Goal: Transaction & Acquisition: Purchase product/service

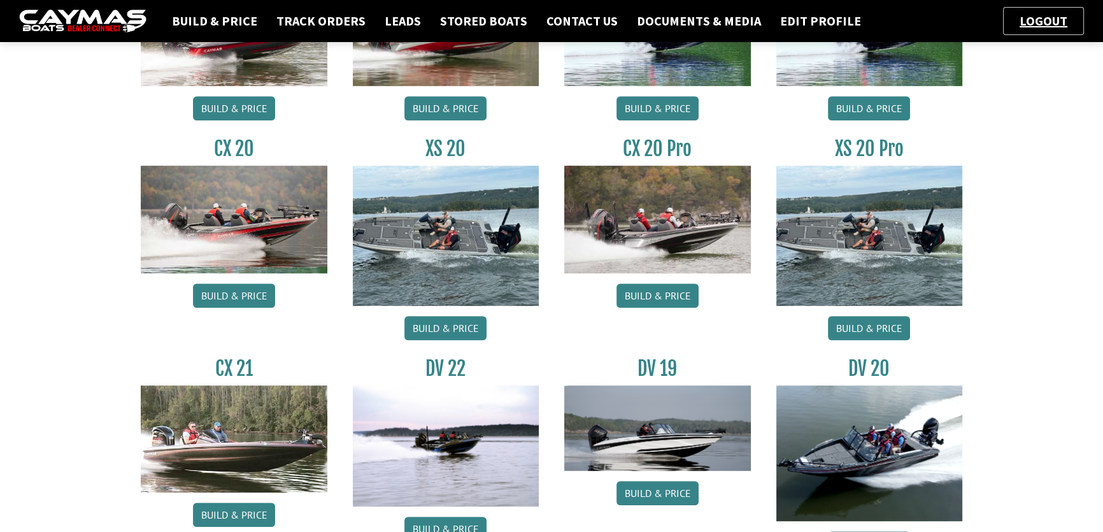
scroll to position [752, 0]
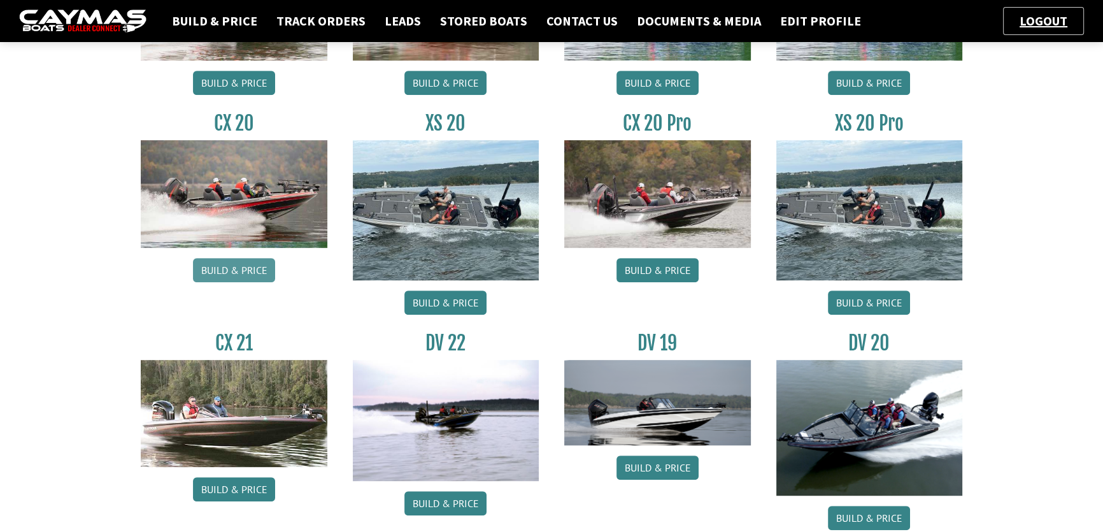
click at [248, 272] on link "Build & Price" at bounding box center [234, 270] width 82 height 24
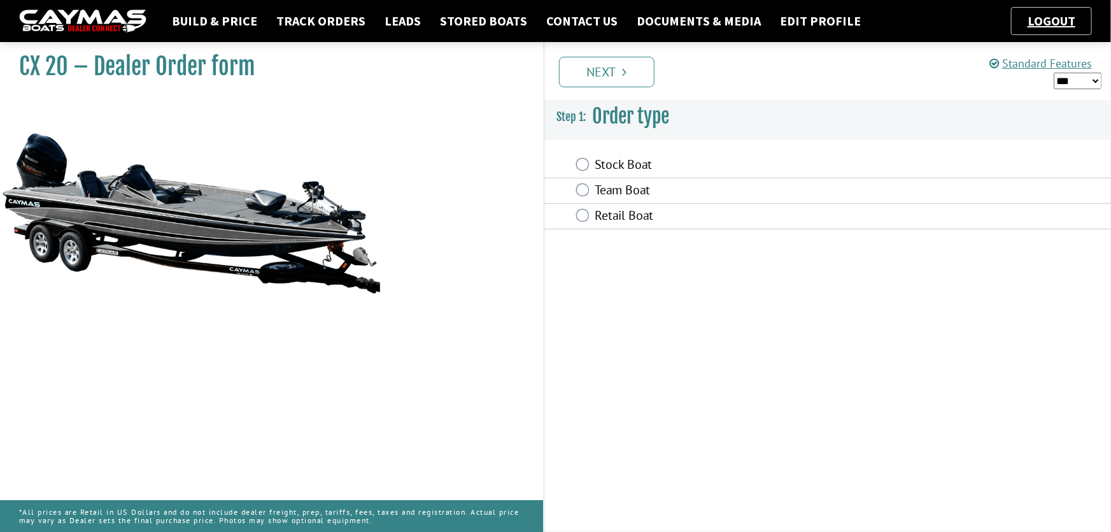
click at [618, 212] on label "Retail Boat" at bounding box center [749, 217] width 309 height 18
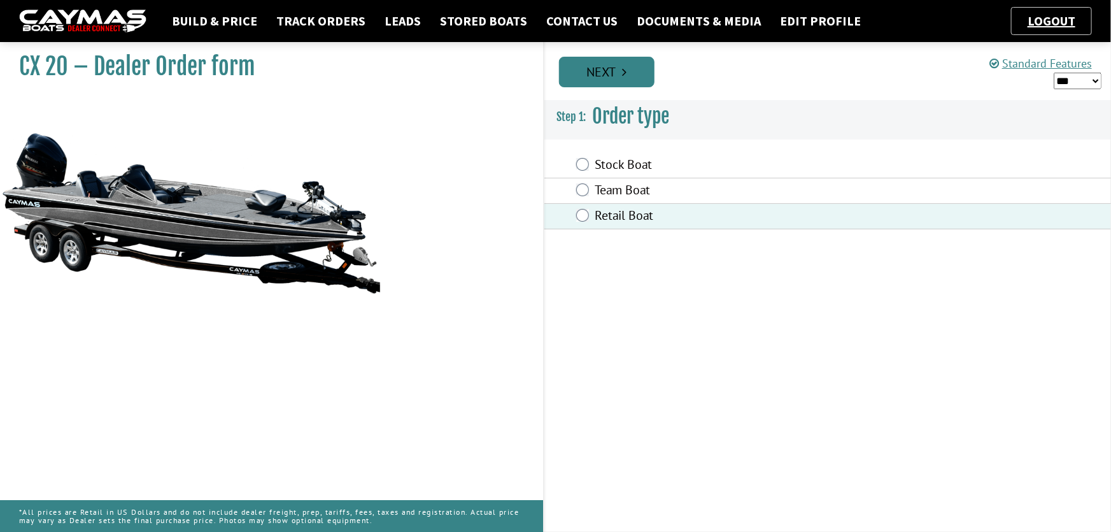
click at [623, 71] on icon "Pagination" at bounding box center [624, 72] width 4 height 13
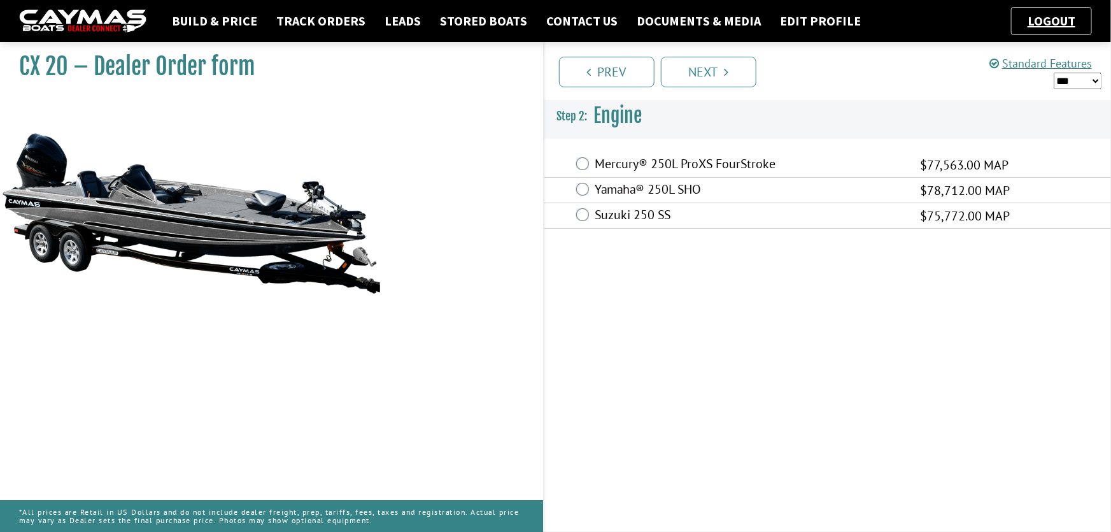
click at [644, 162] on label "Mercury® 250L ProXS FourStroke" at bounding box center [749, 165] width 309 height 18
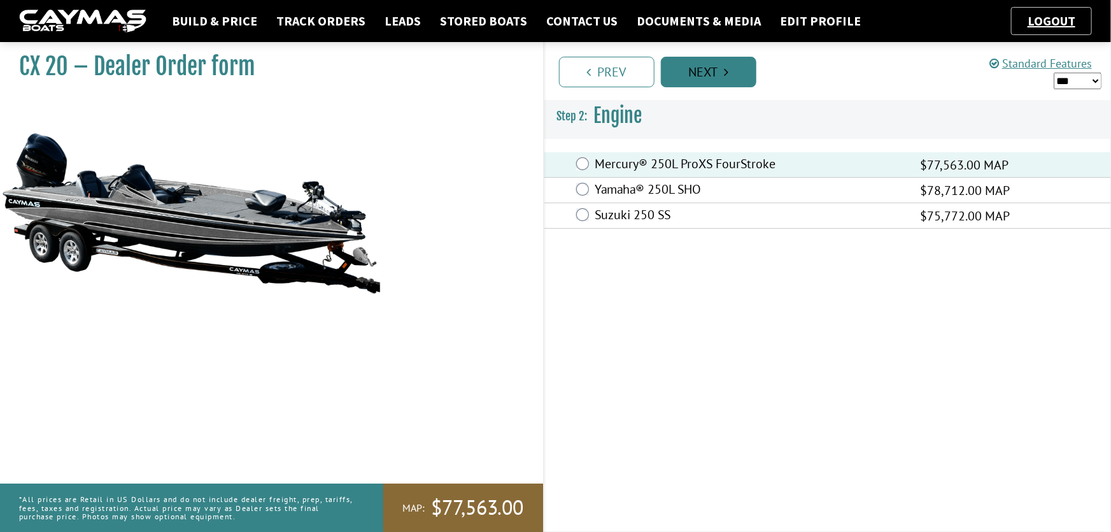
click at [707, 74] on link "Next" at bounding box center [708, 72] width 95 height 31
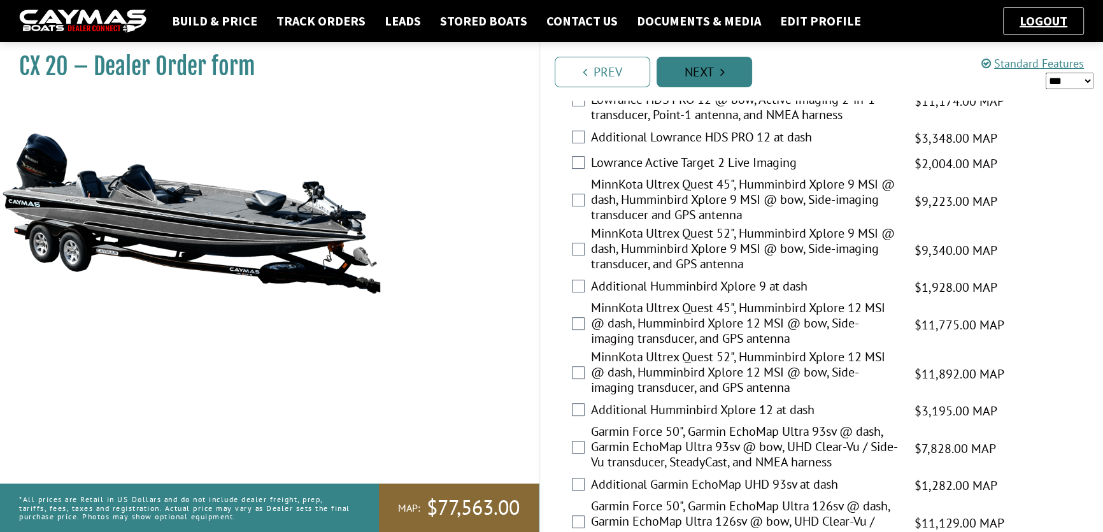
scroll to position [968, 0]
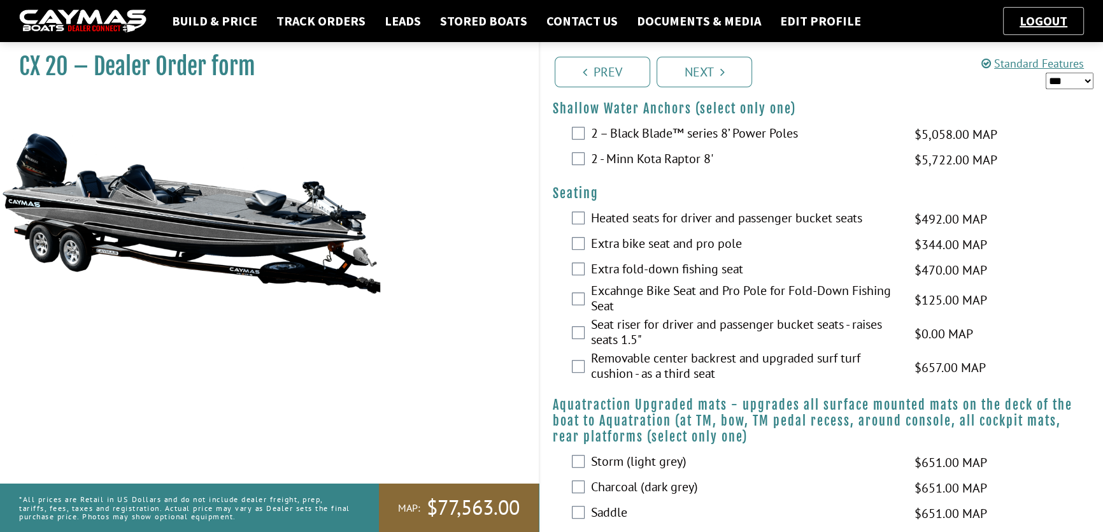
click at [828, 257] on div "Extra fold-down fishing seat $470.00 MAP $555.00 MSRP $400.00 $470.00" at bounding box center [821, 269] width 563 height 25
